Goal: Task Accomplishment & Management: Manage account settings

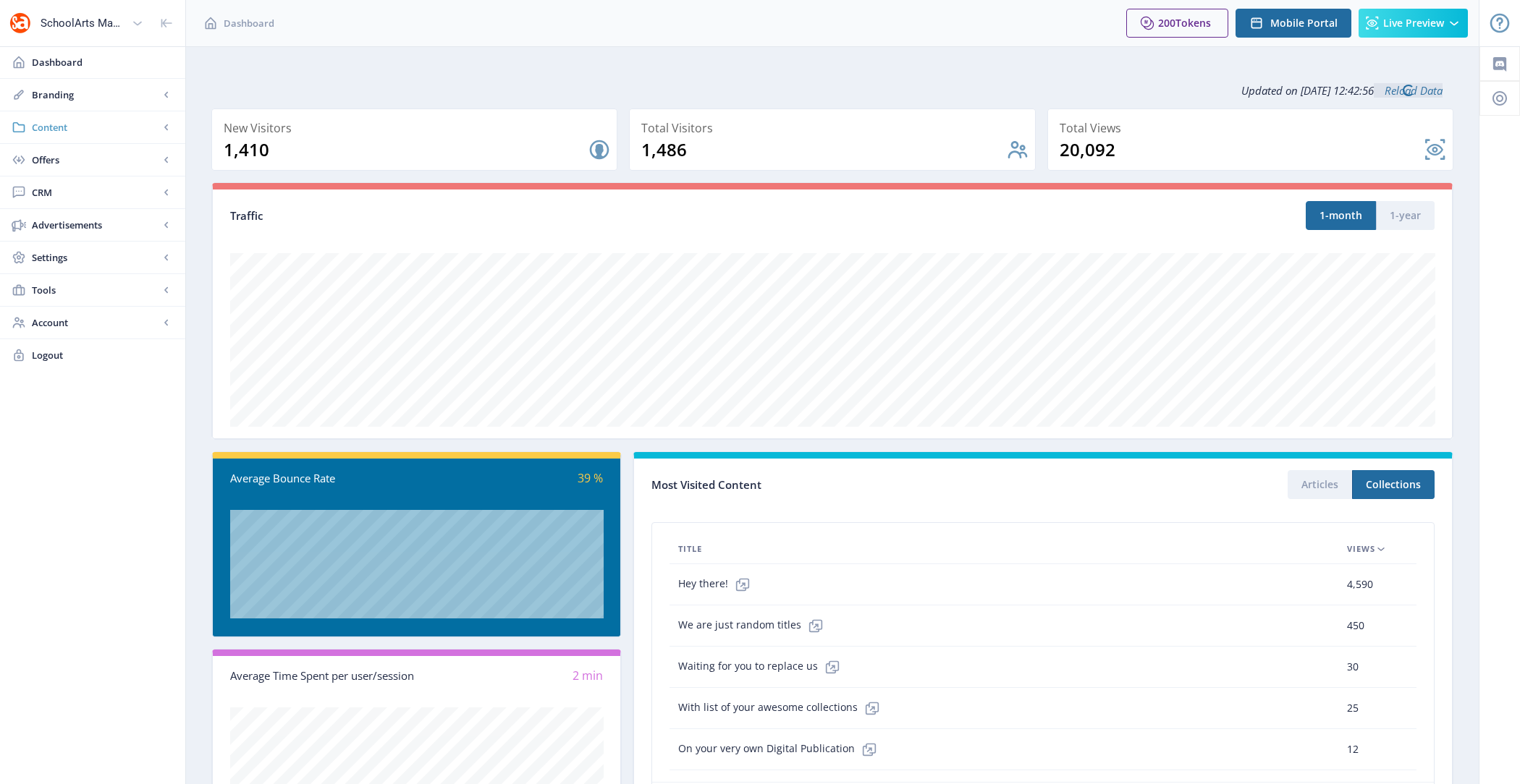
click at [78, 124] on span "Content" at bounding box center [95, 127] width 128 height 15
click at [112, 198] on span "Collections" at bounding box center [108, 193] width 125 height 15
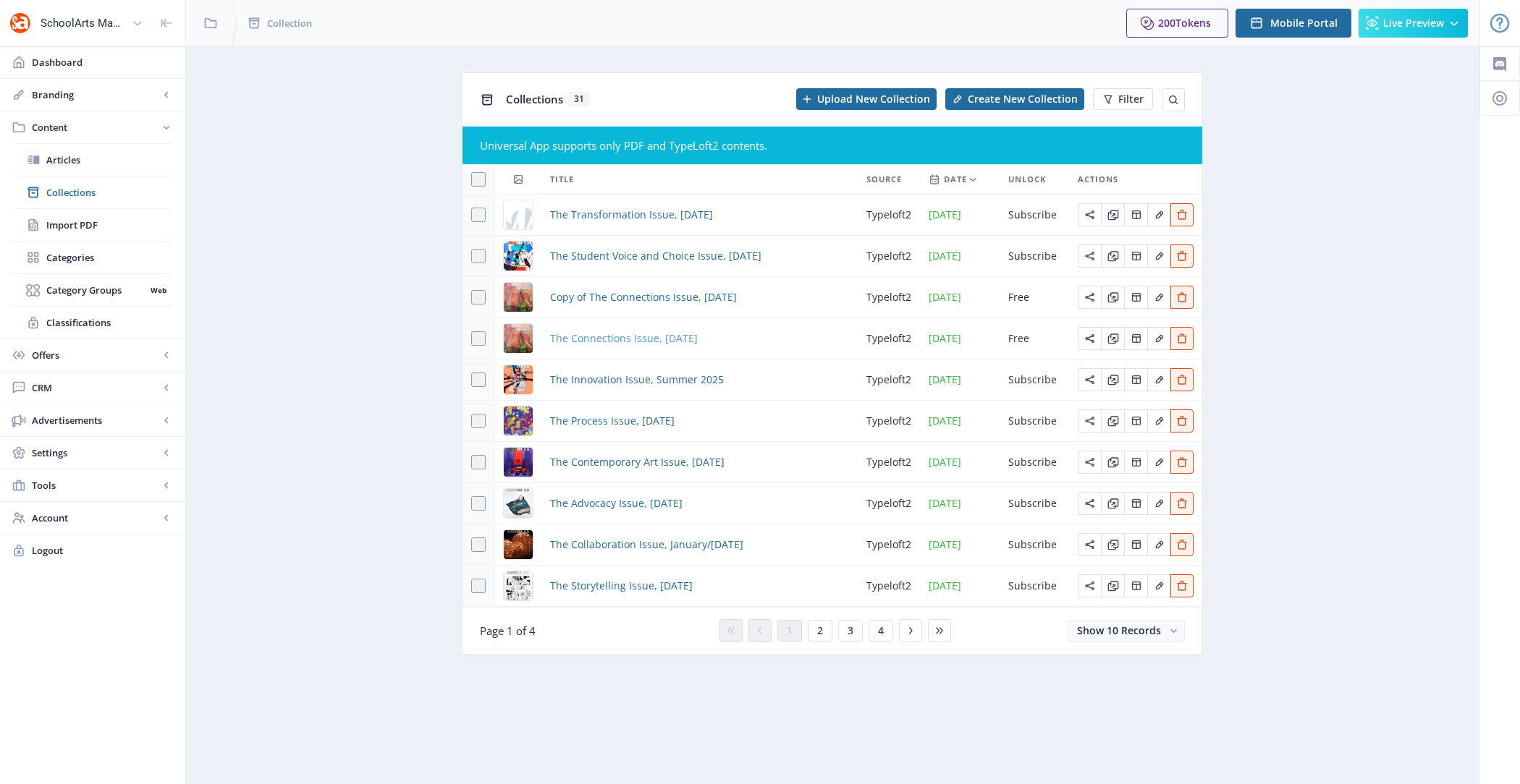
click at [622, 334] on span "The Connections Issue, [DATE]" at bounding box center [624, 338] width 148 height 18
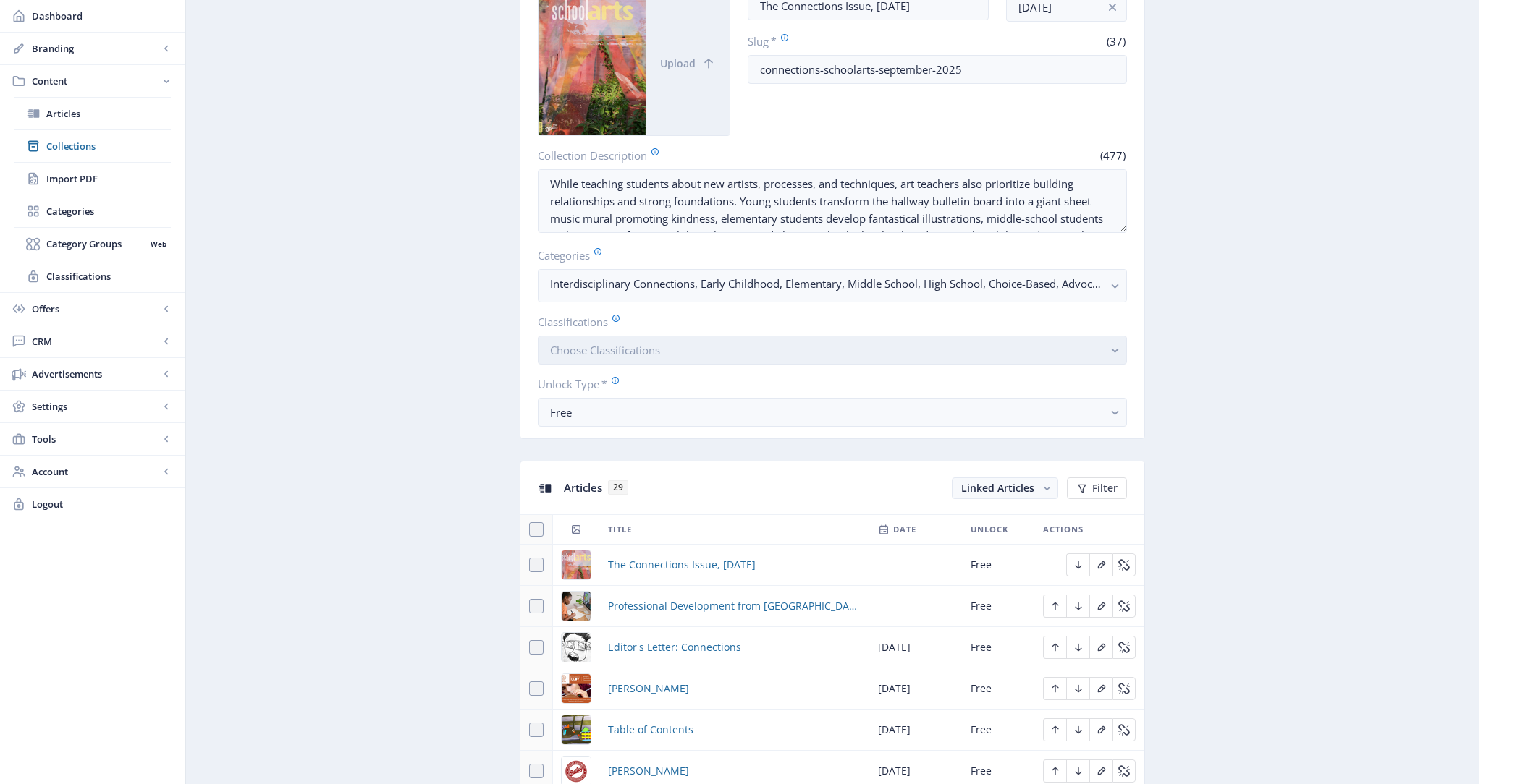
scroll to position [161, 0]
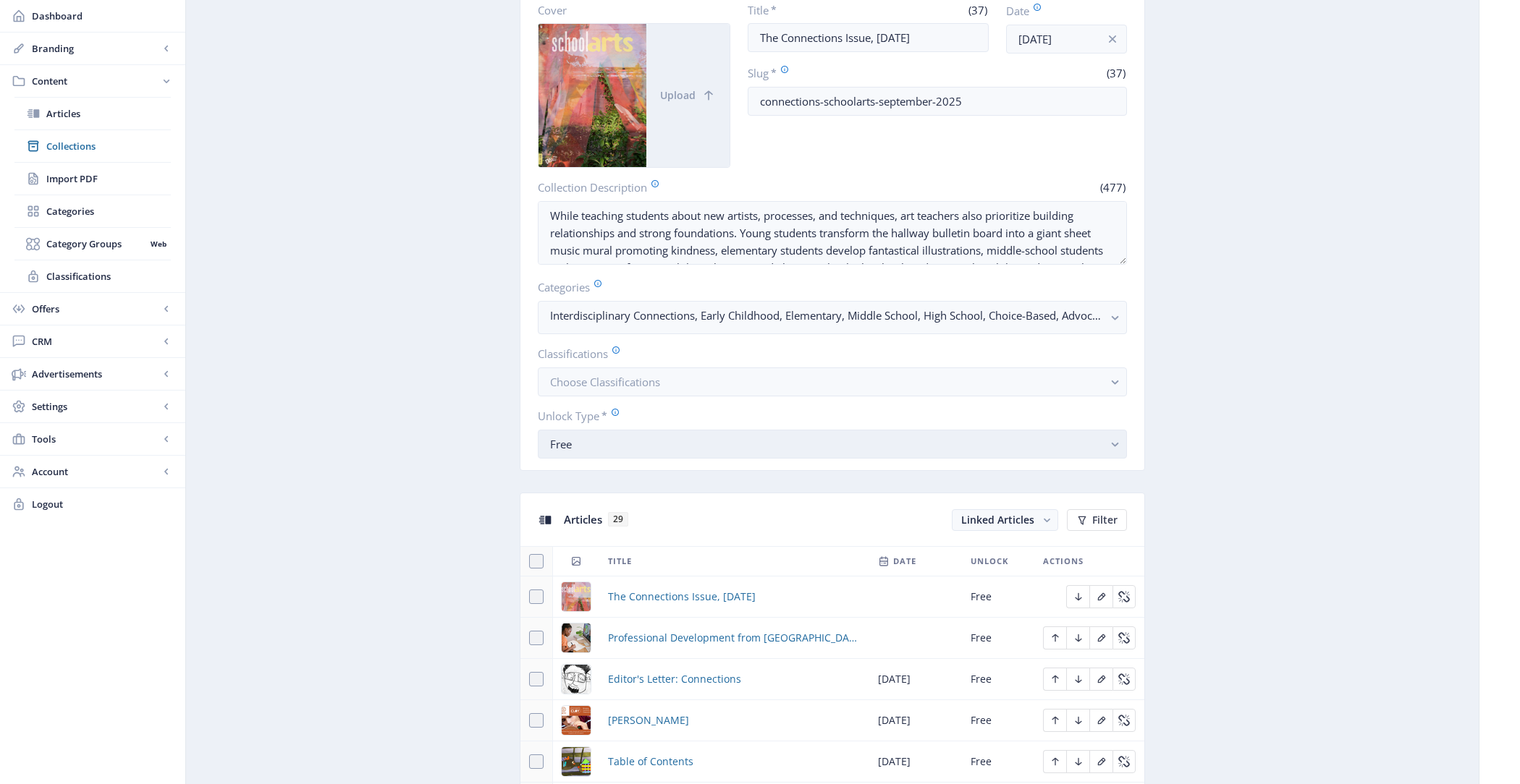
click at [732, 444] on div "Free" at bounding box center [826, 444] width 553 height 18
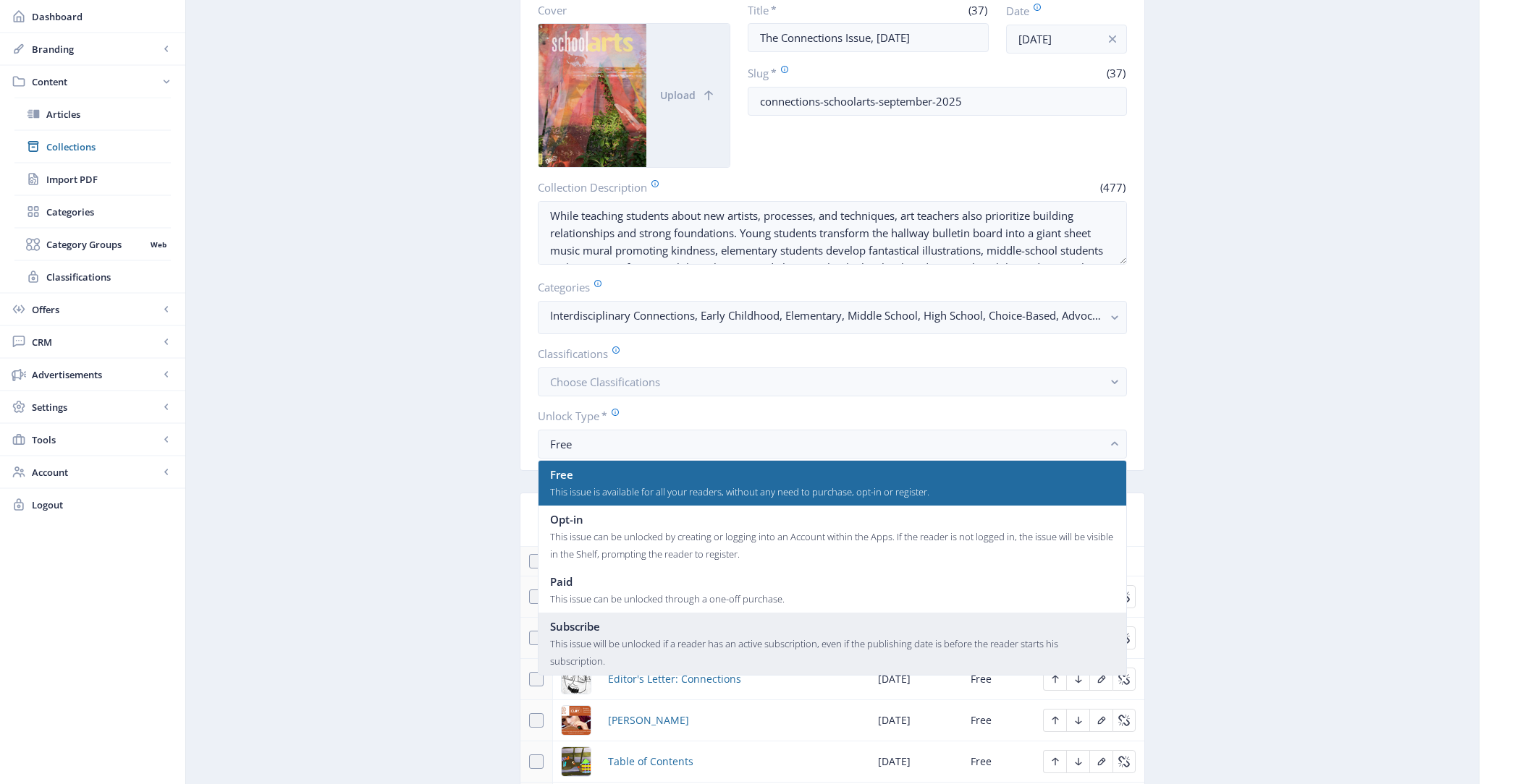
click at [680, 627] on div "Subscribe" at bounding box center [833, 626] width 565 height 18
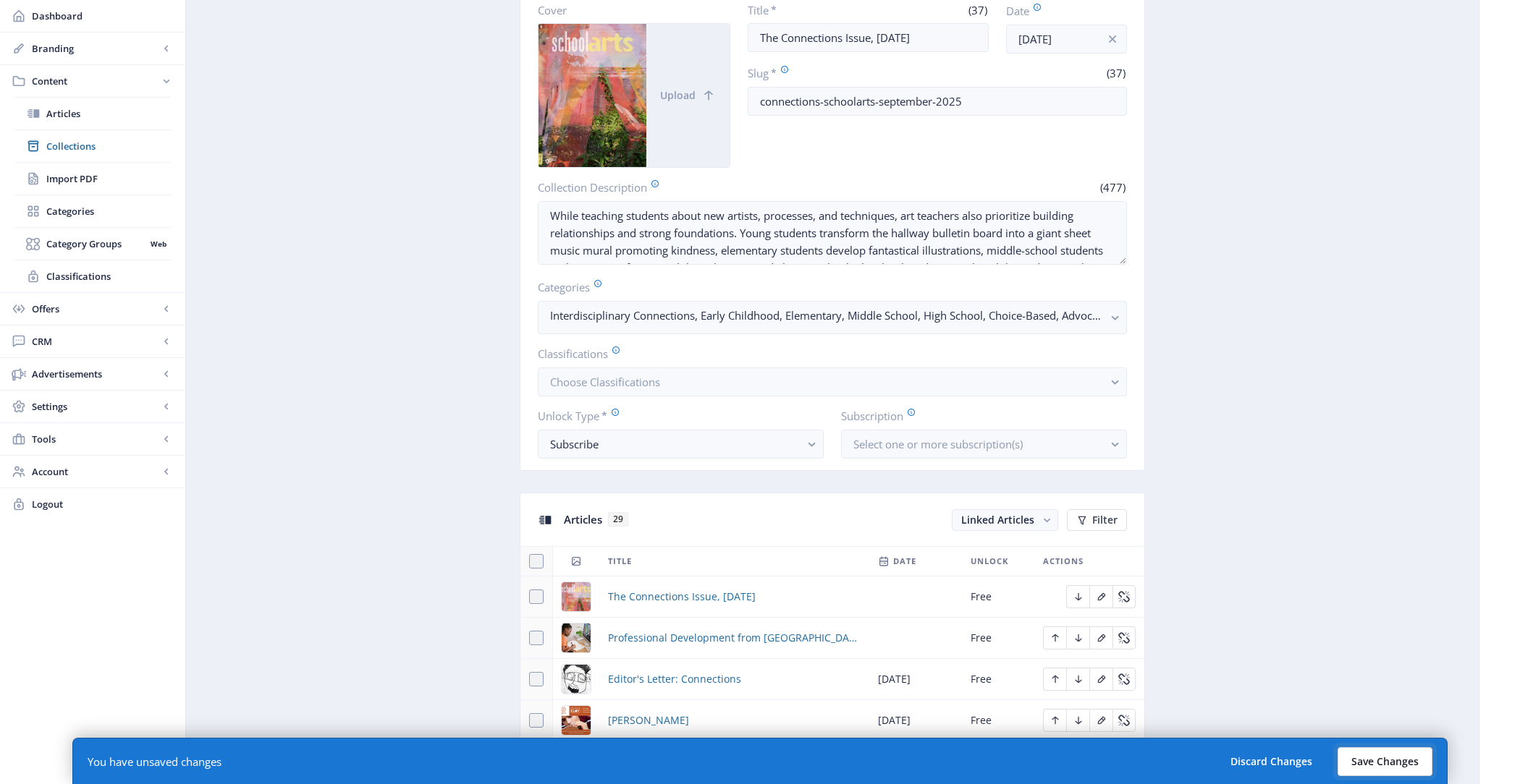
click at [1404, 755] on button "Save Changes" at bounding box center [1384, 761] width 95 height 29
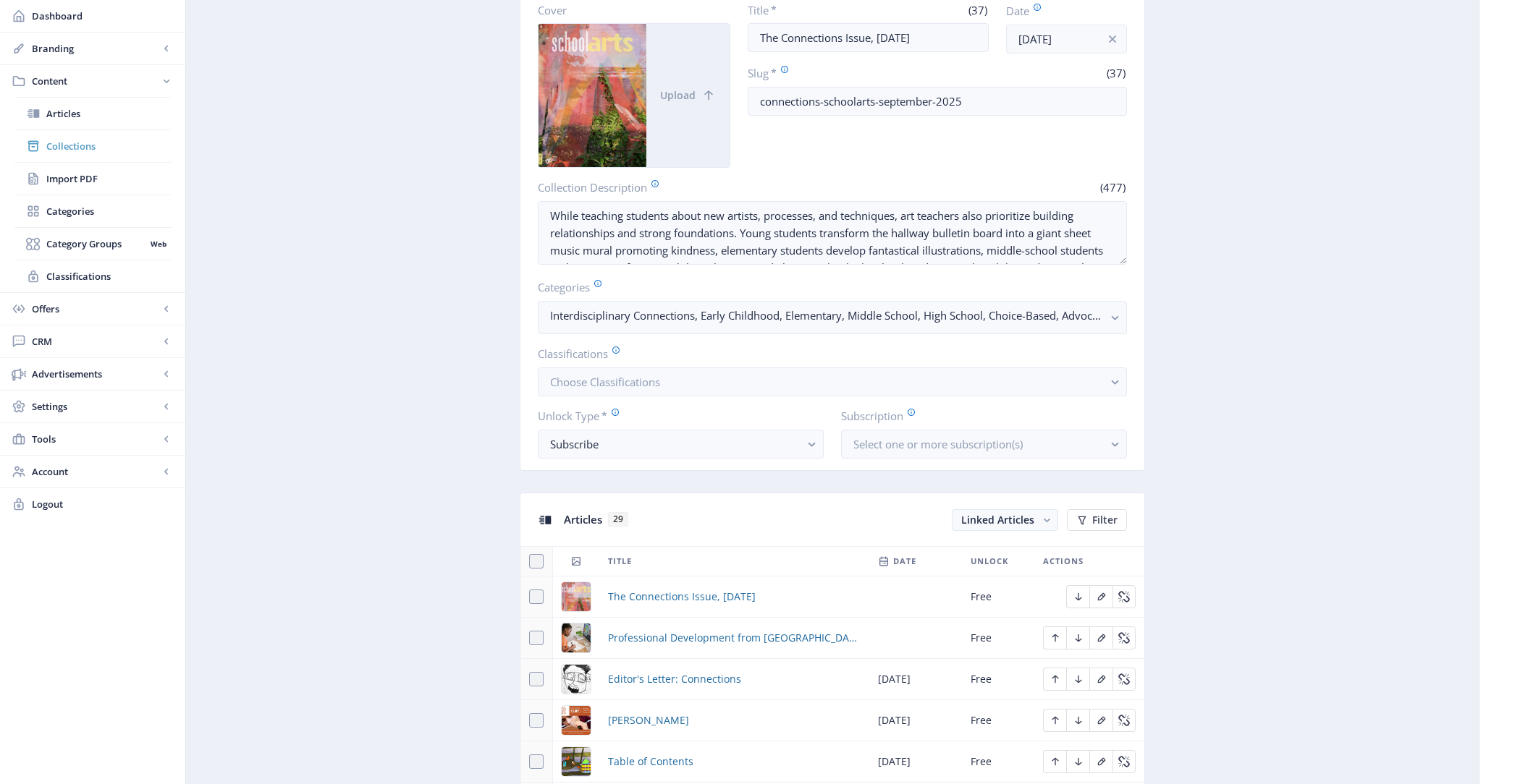
click at [142, 142] on span "Collections" at bounding box center [108, 146] width 125 height 15
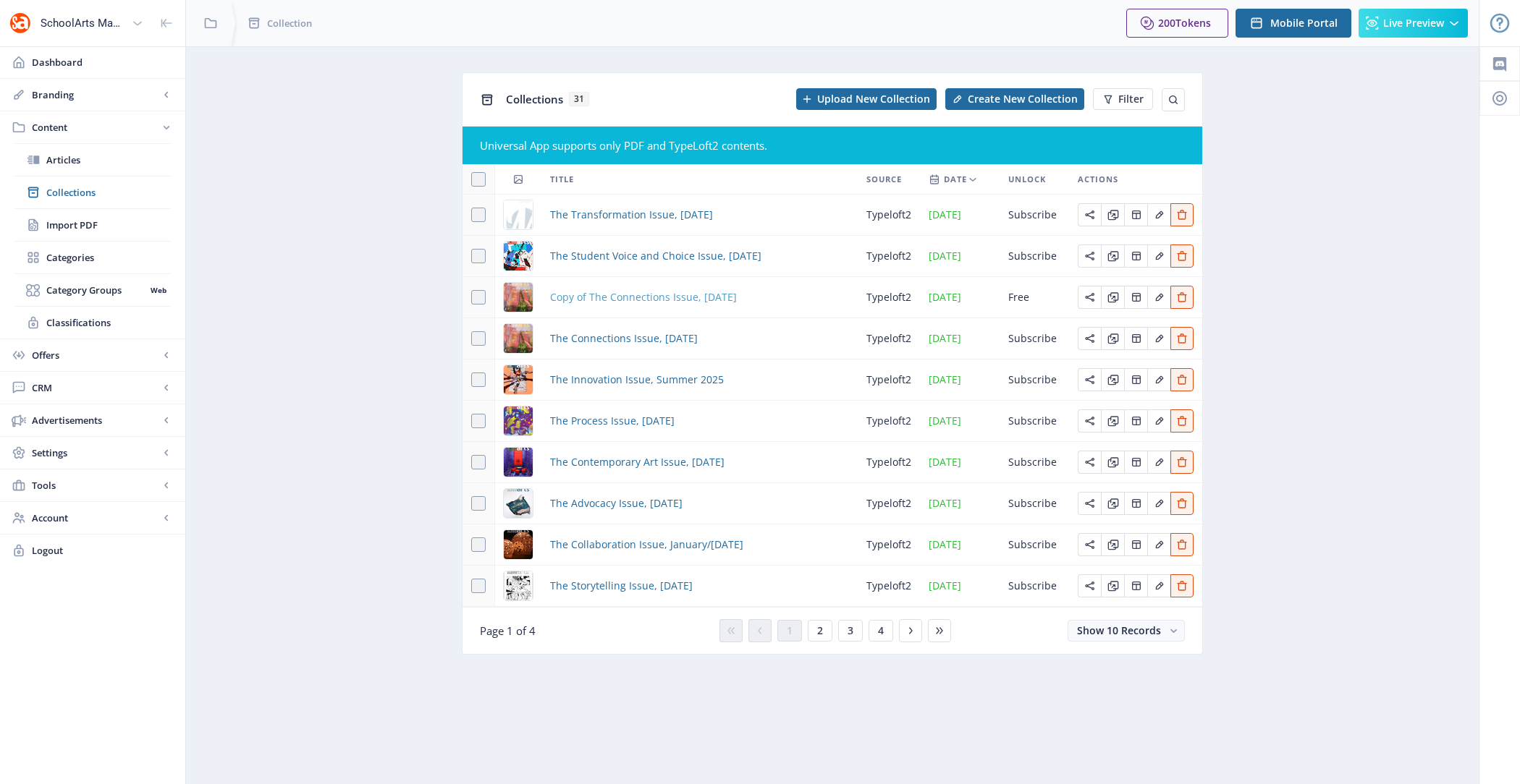
click at [697, 296] on span "Copy of The Connections Issue, [DATE]" at bounding box center [643, 297] width 187 height 18
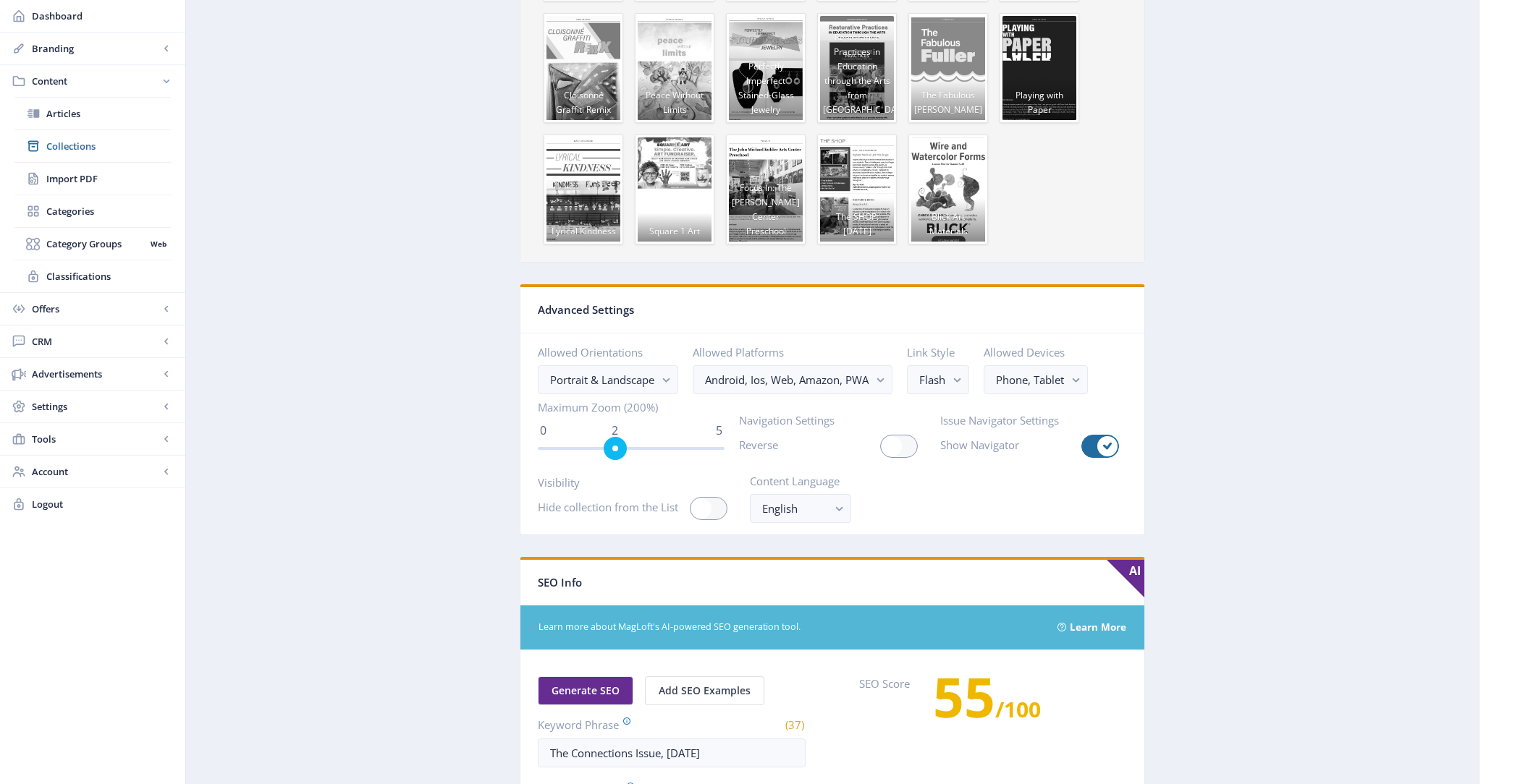
scroll to position [1848, 0]
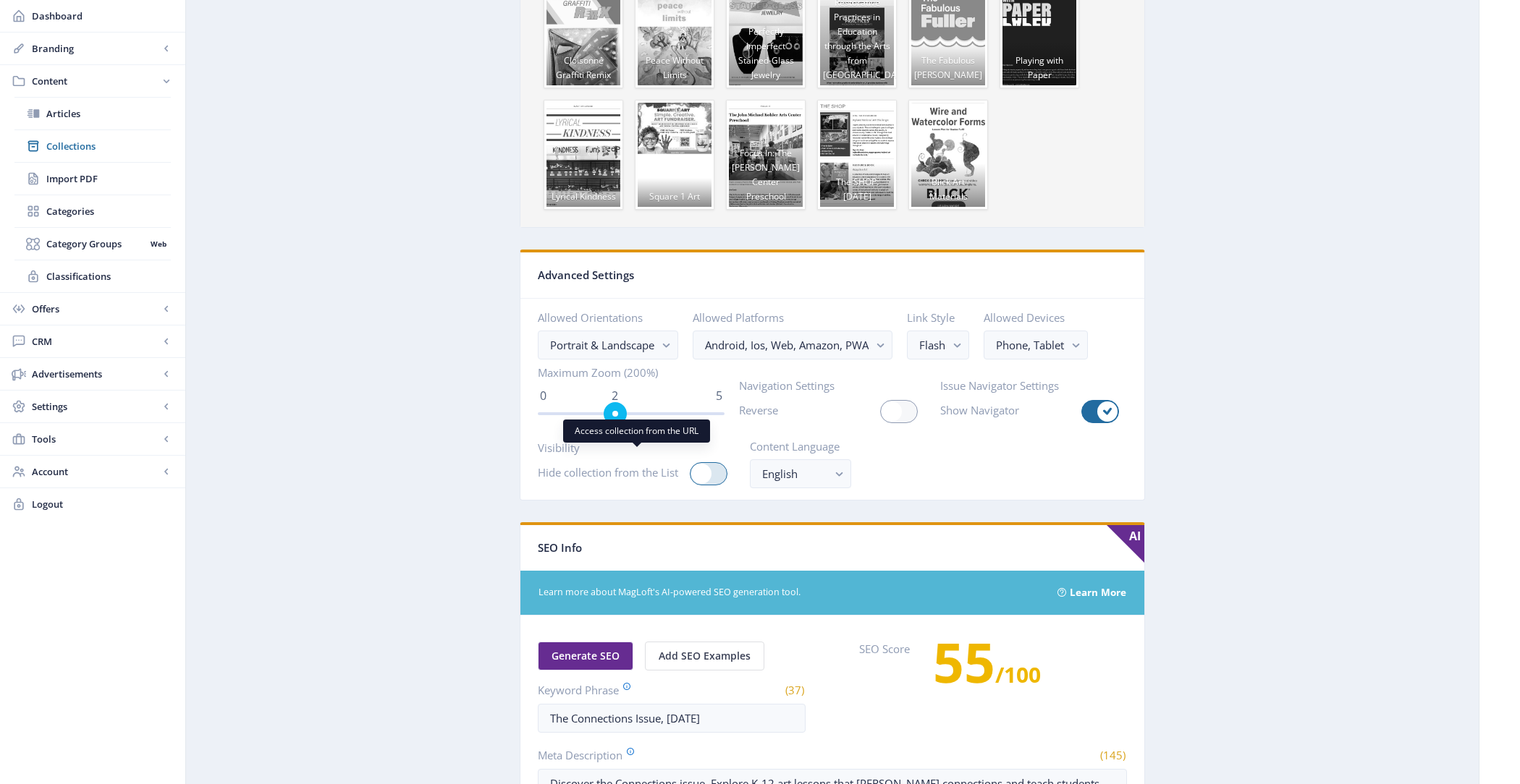
click at [716, 464] on div at bounding box center [708, 473] width 38 height 23
click at [690, 474] on input "checkbox" at bounding box center [689, 474] width 1 height 1
checkbox input "true"
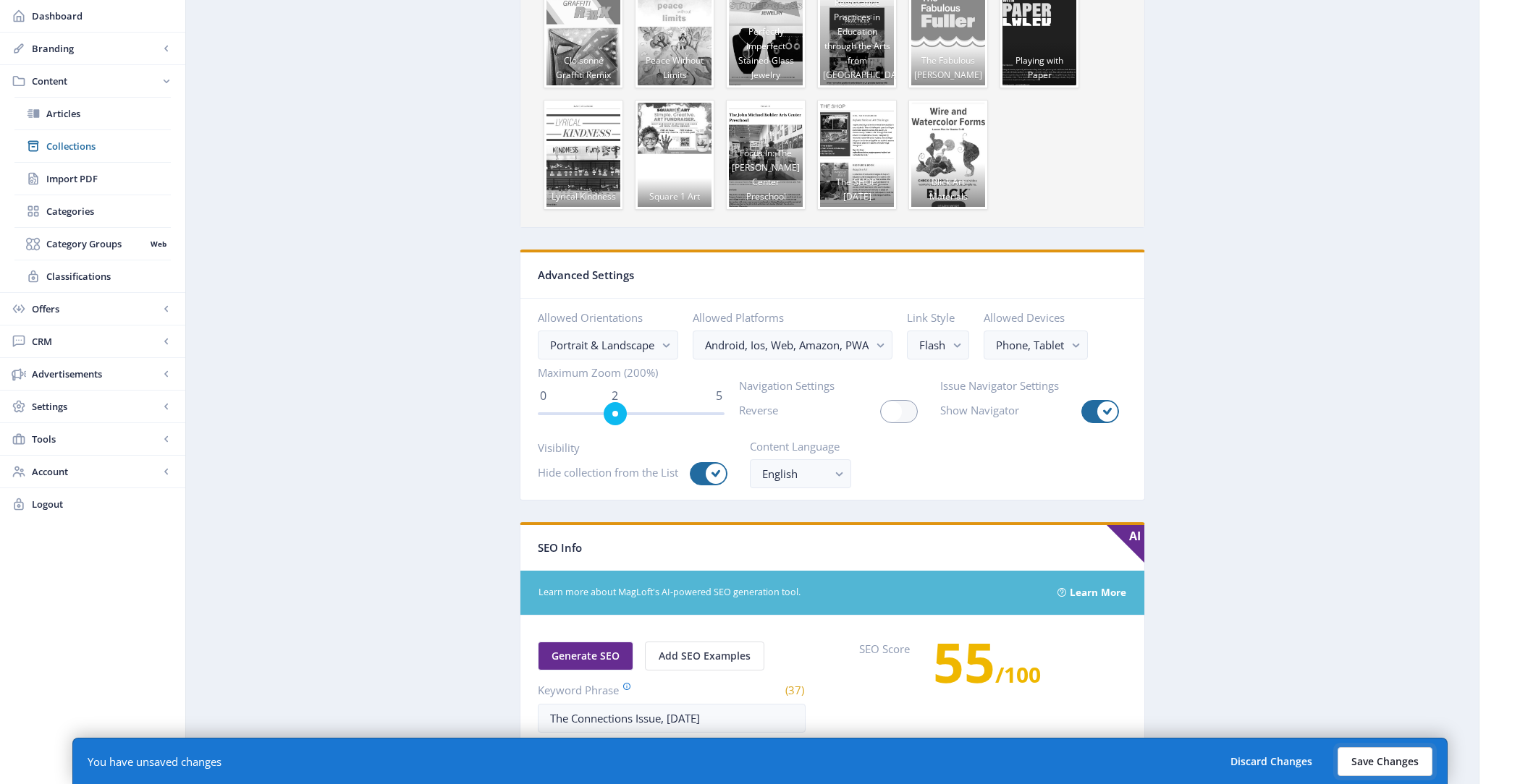
click at [1364, 752] on button "Save Changes" at bounding box center [1384, 761] width 95 height 29
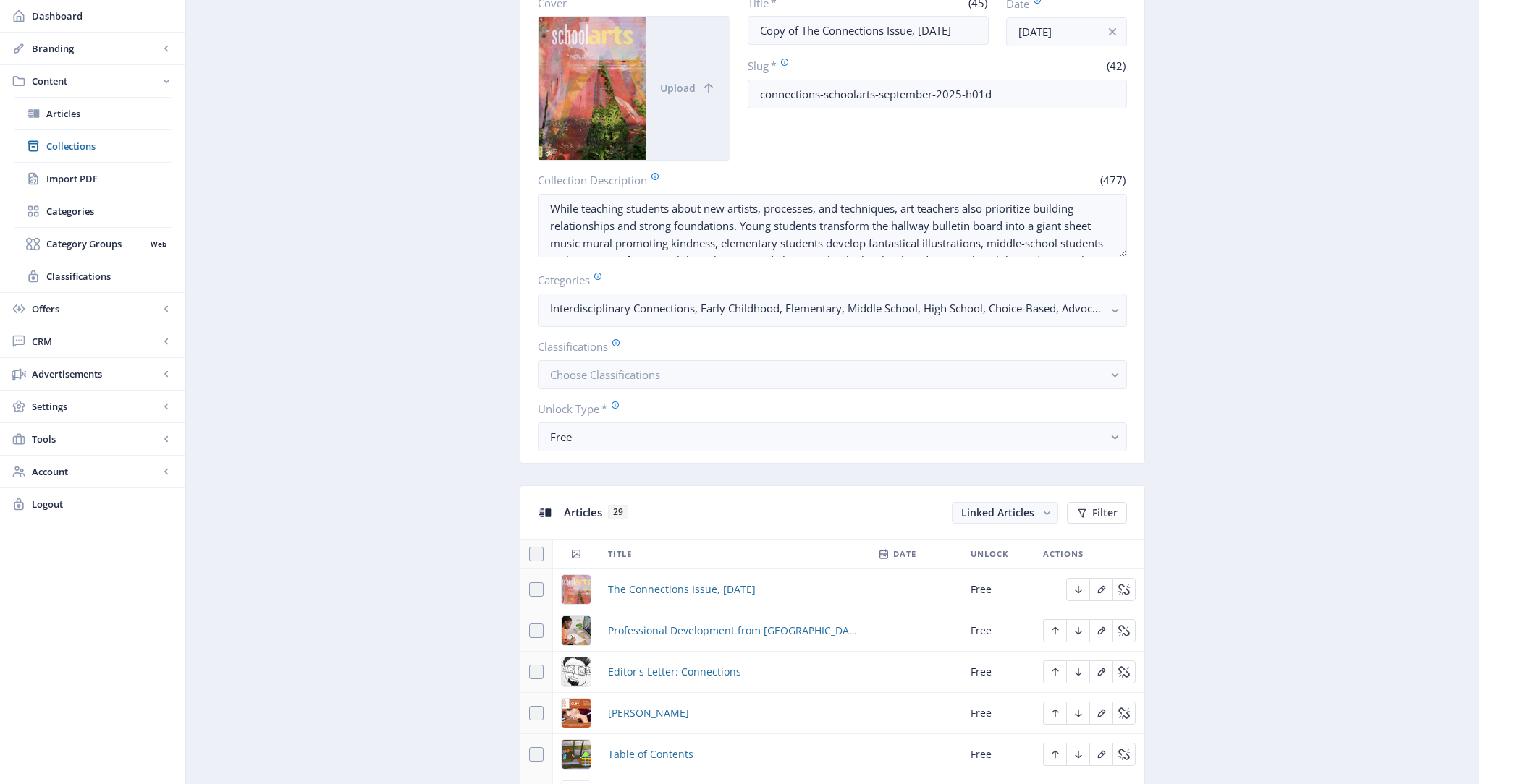
scroll to position [0, 0]
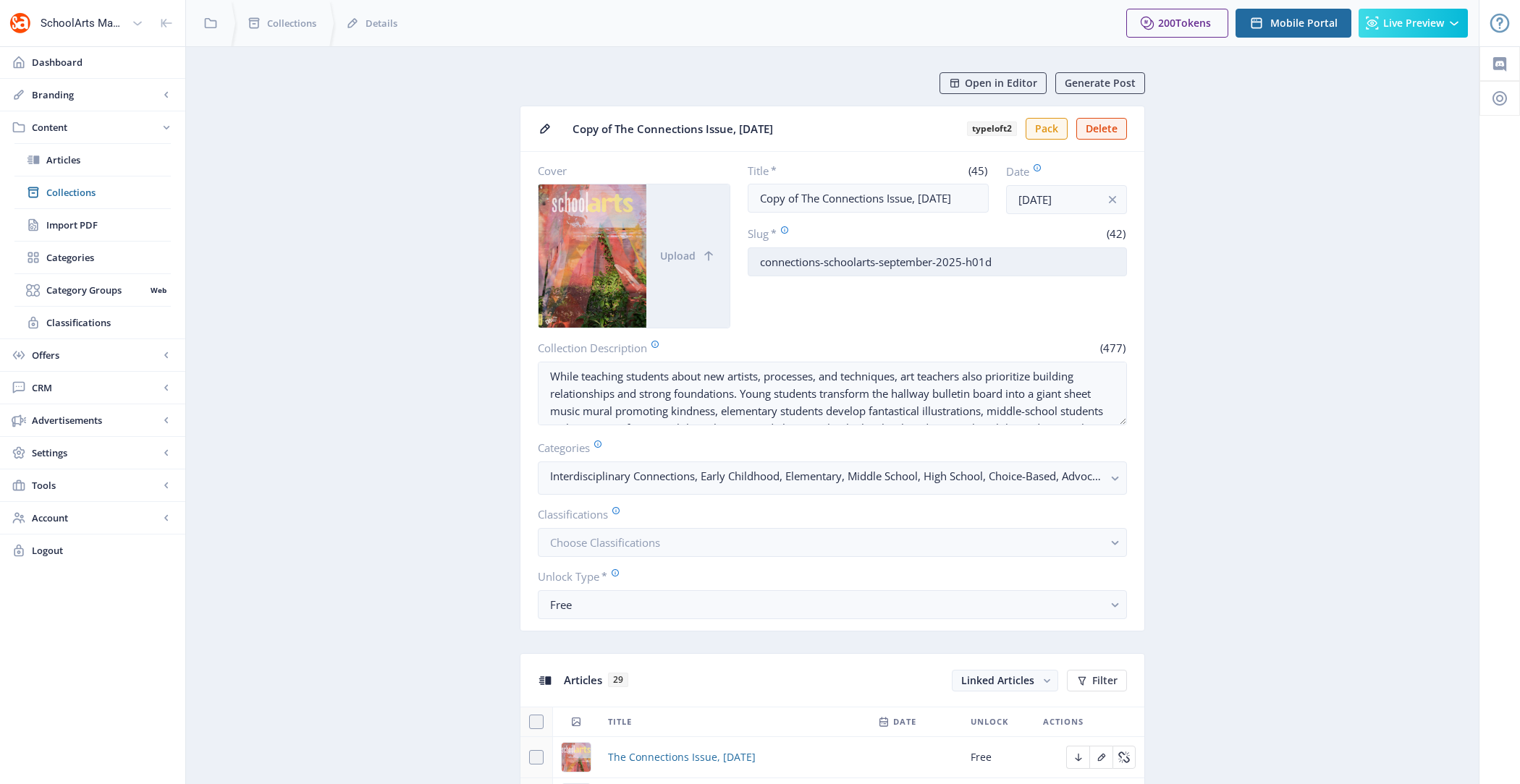
click at [1010, 265] on input "connections-schoolarts-september-2025-h01d" at bounding box center [937, 261] width 380 height 29
